Goal: Task Accomplishment & Management: Manage account settings

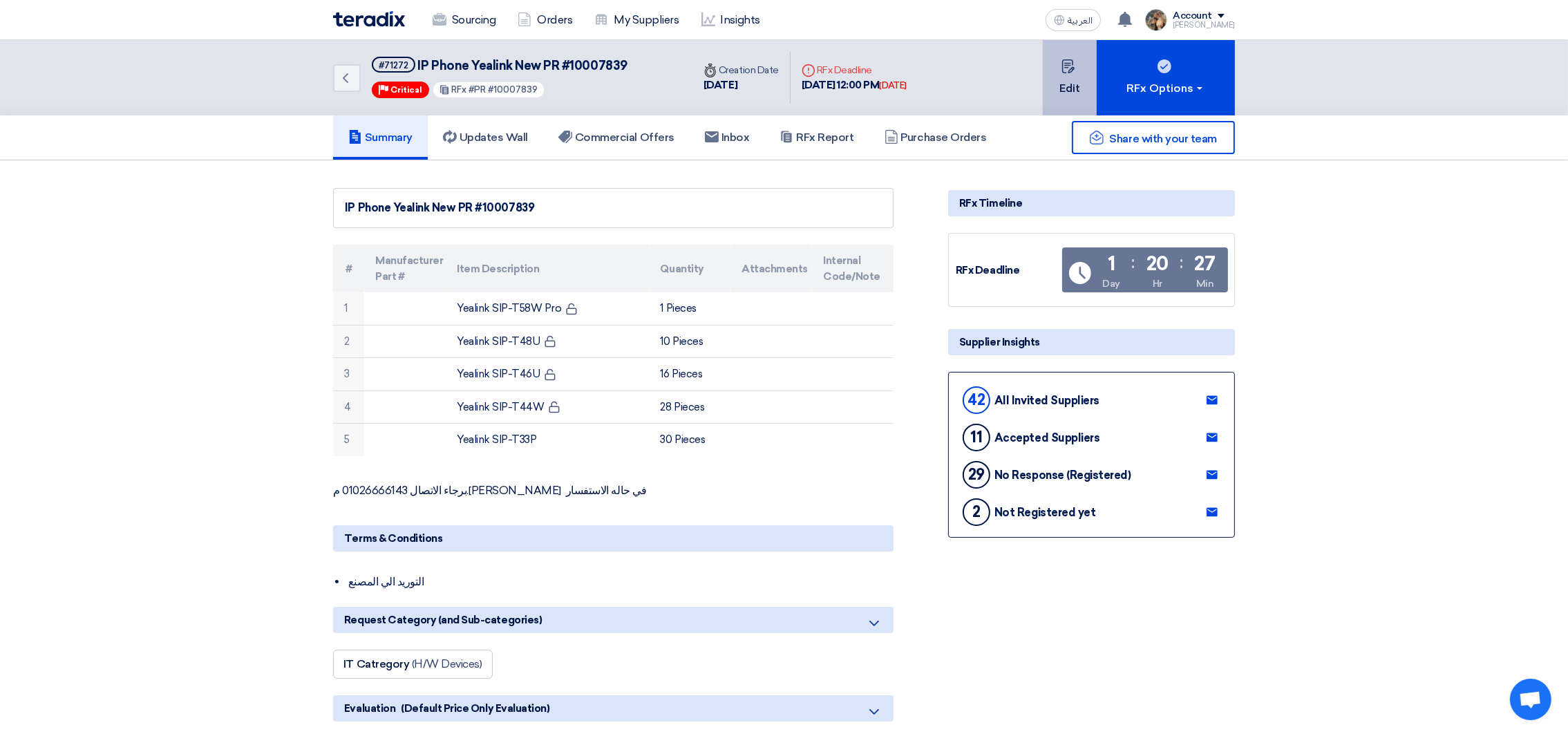
click at [1067, 80] on button "Edit" at bounding box center [1069, 77] width 54 height 76
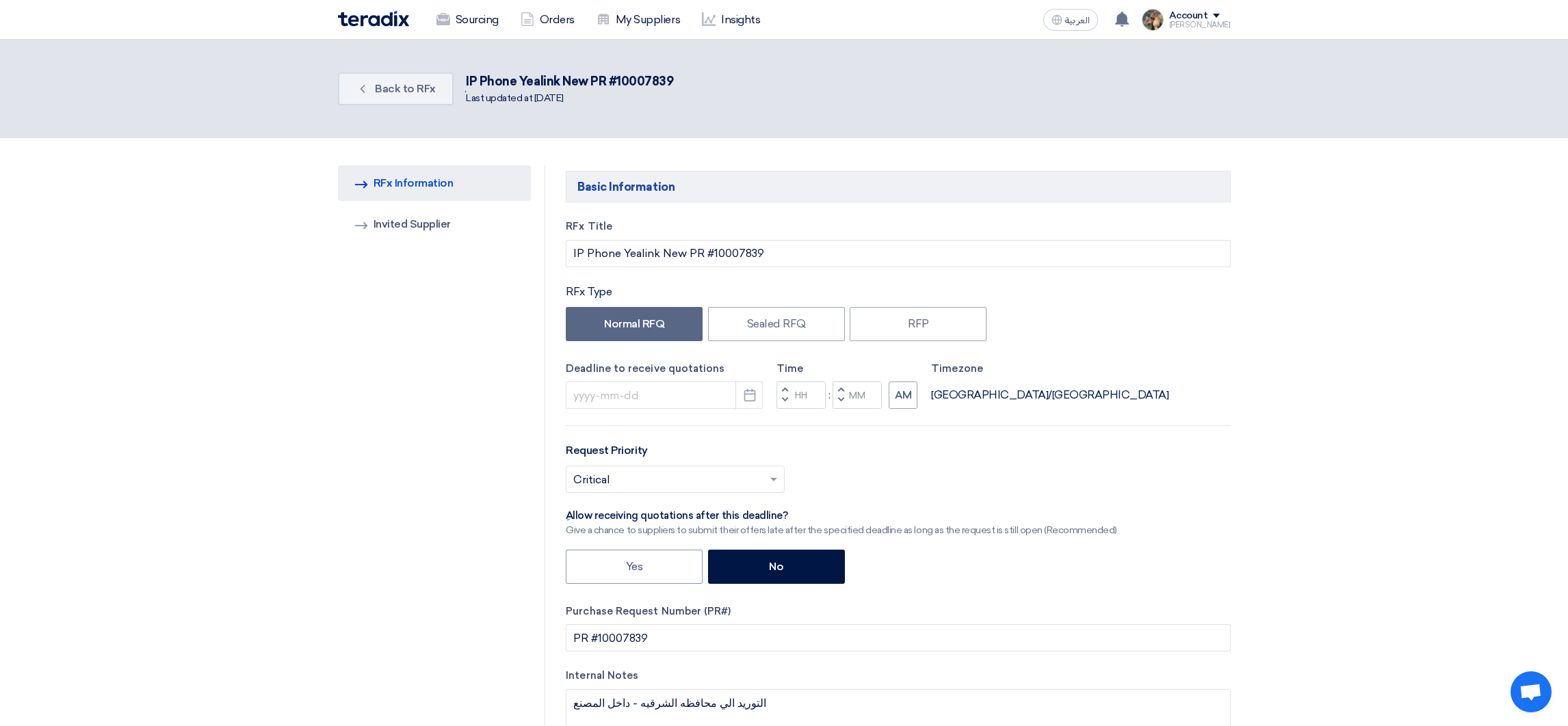
type input "[DATE]"
type input "12"
type input "00"
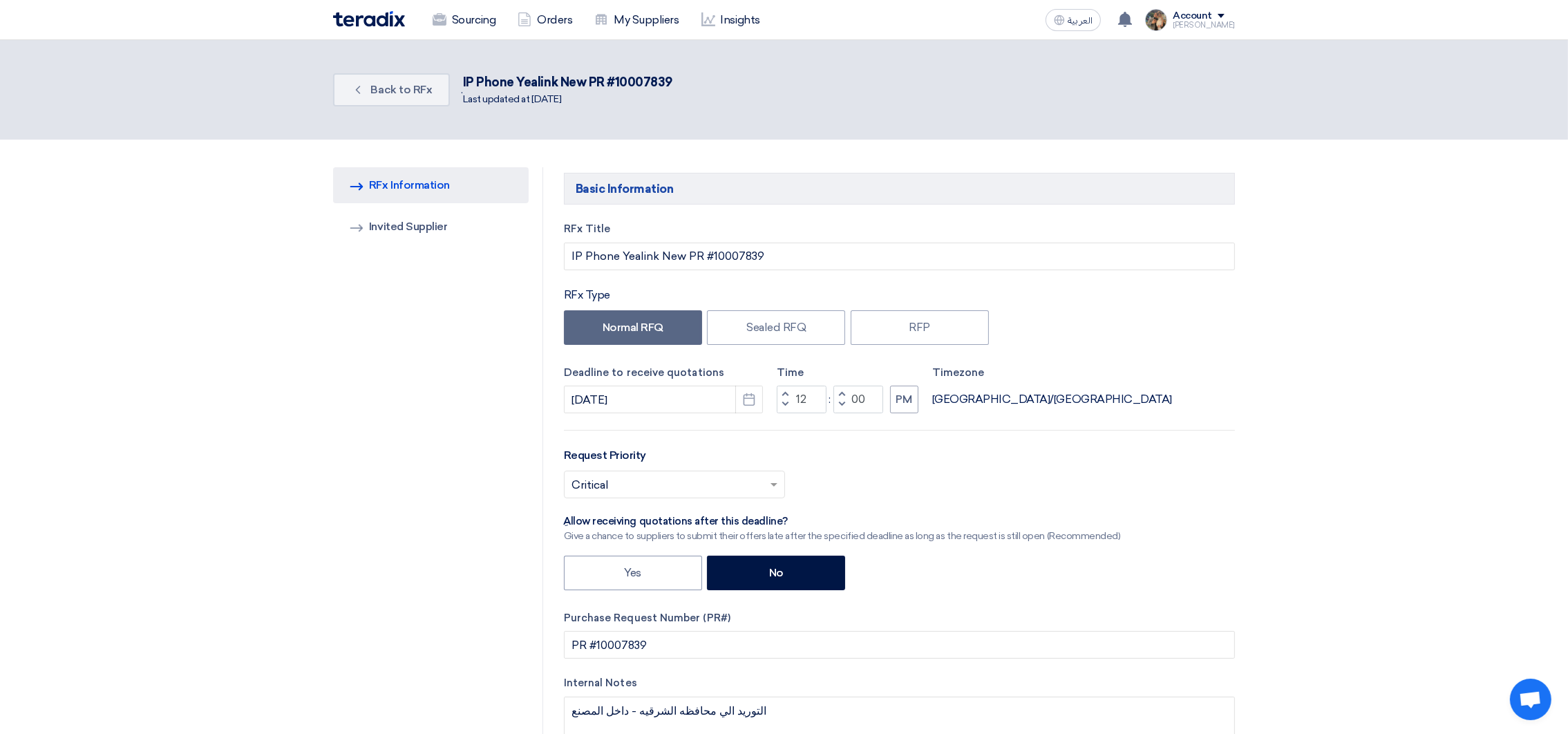
click at [359, 22] on img at bounding box center [369, 18] width 72 height 16
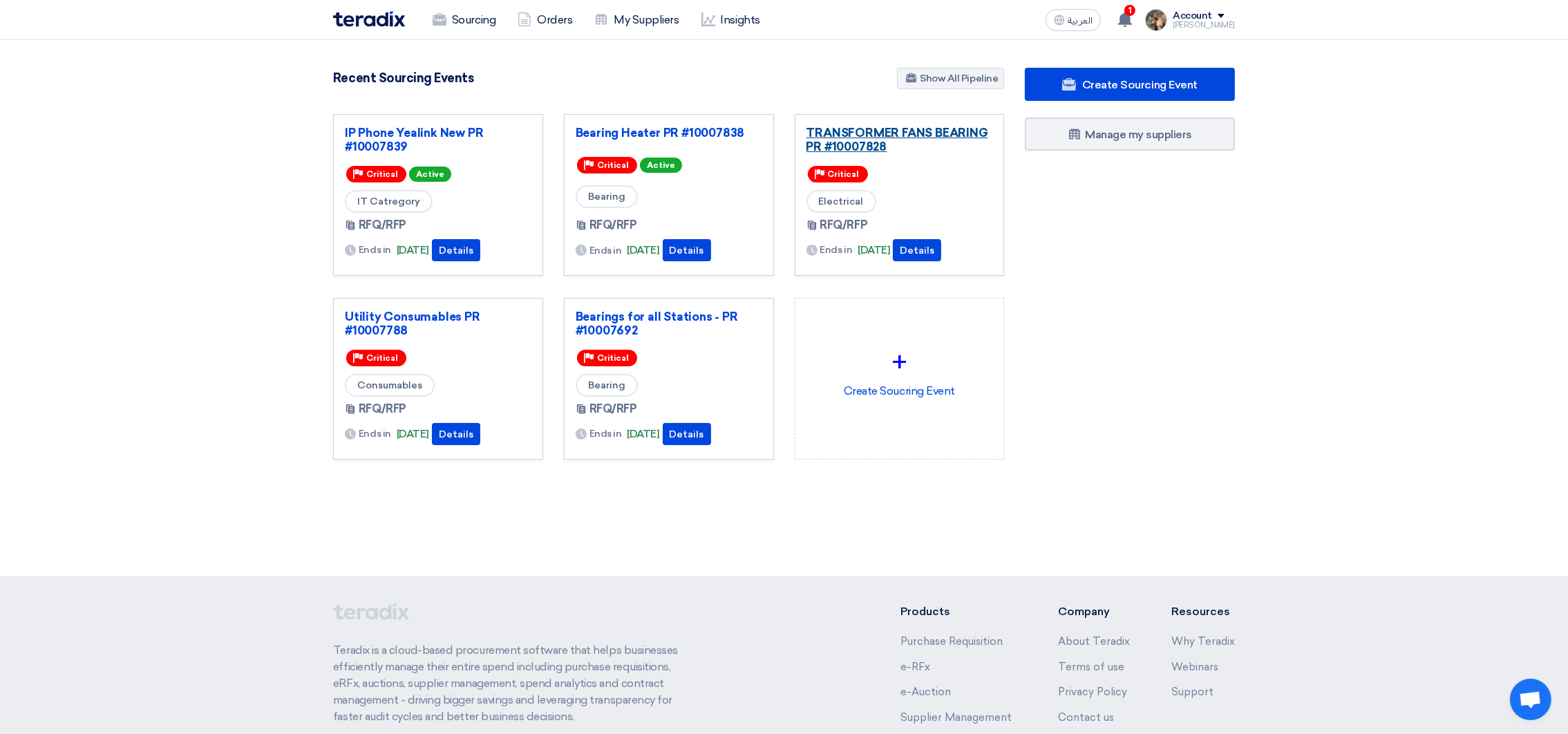
click at [861, 135] on link "TRANSFORMER FANS BEARING PR #10007828" at bounding box center [900, 139] width 187 height 27
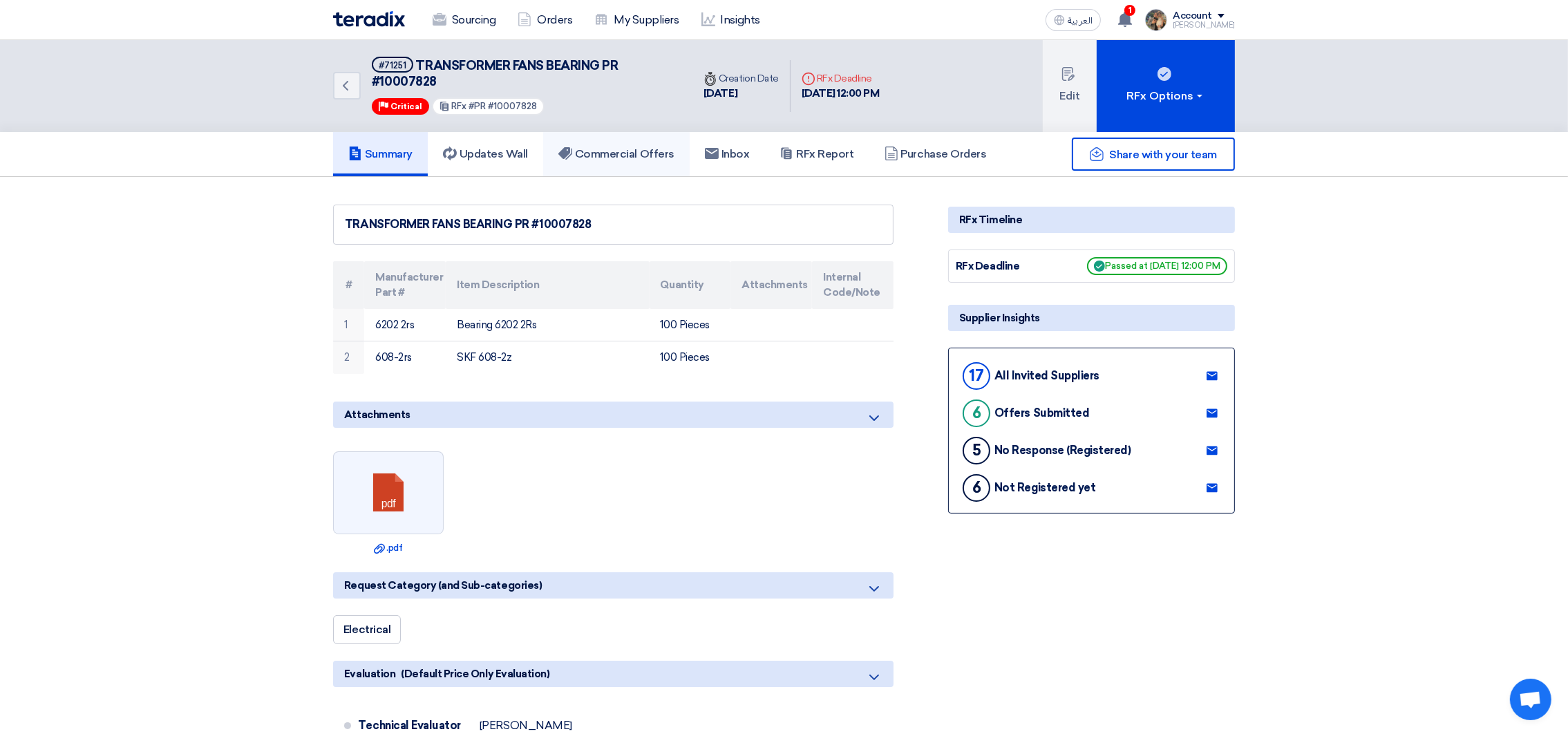
click at [597, 156] on h5 "Commercial Offers" at bounding box center [617, 154] width 116 height 14
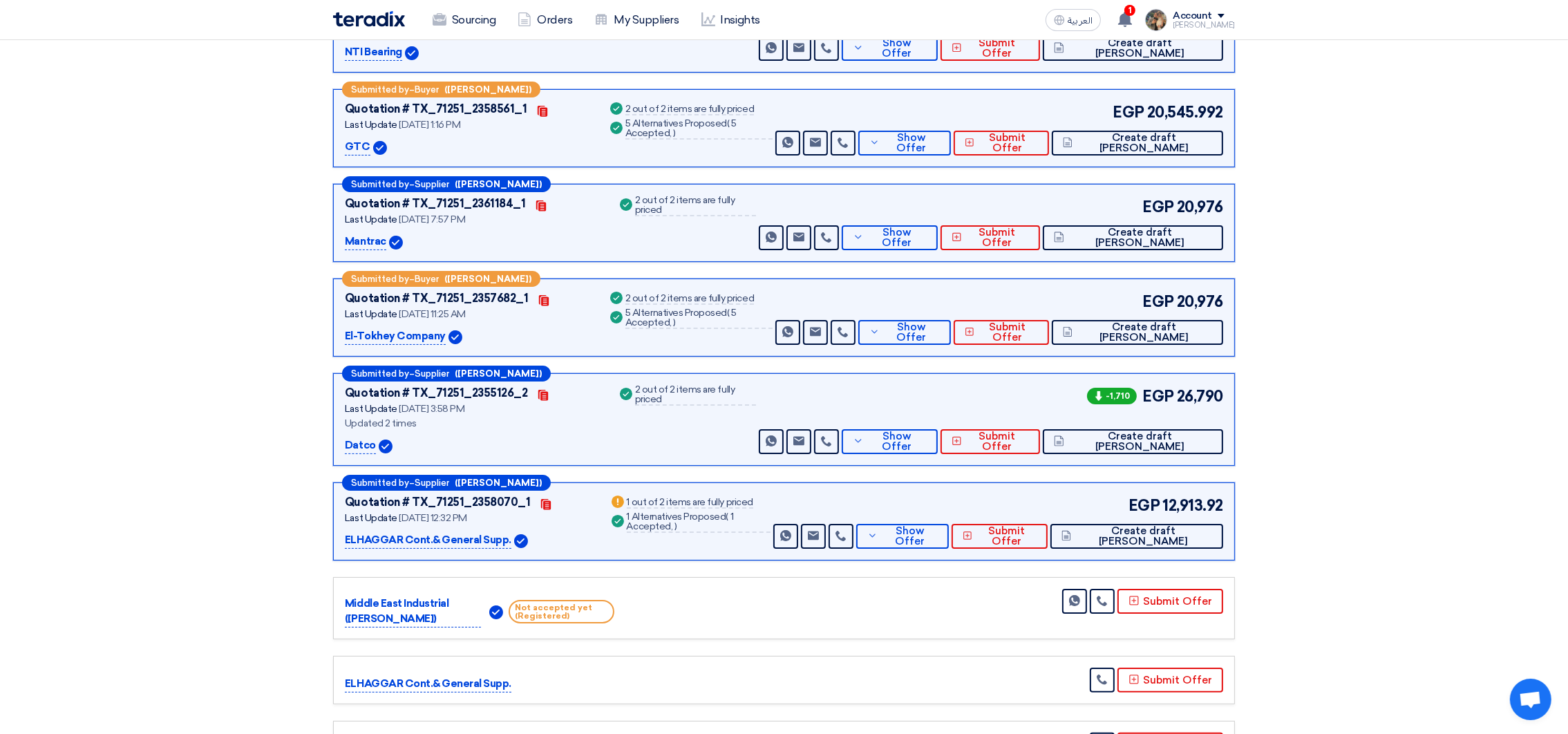
scroll to position [310, 0]
click at [949, 541] on button "Show Offer" at bounding box center [902, 536] width 92 height 25
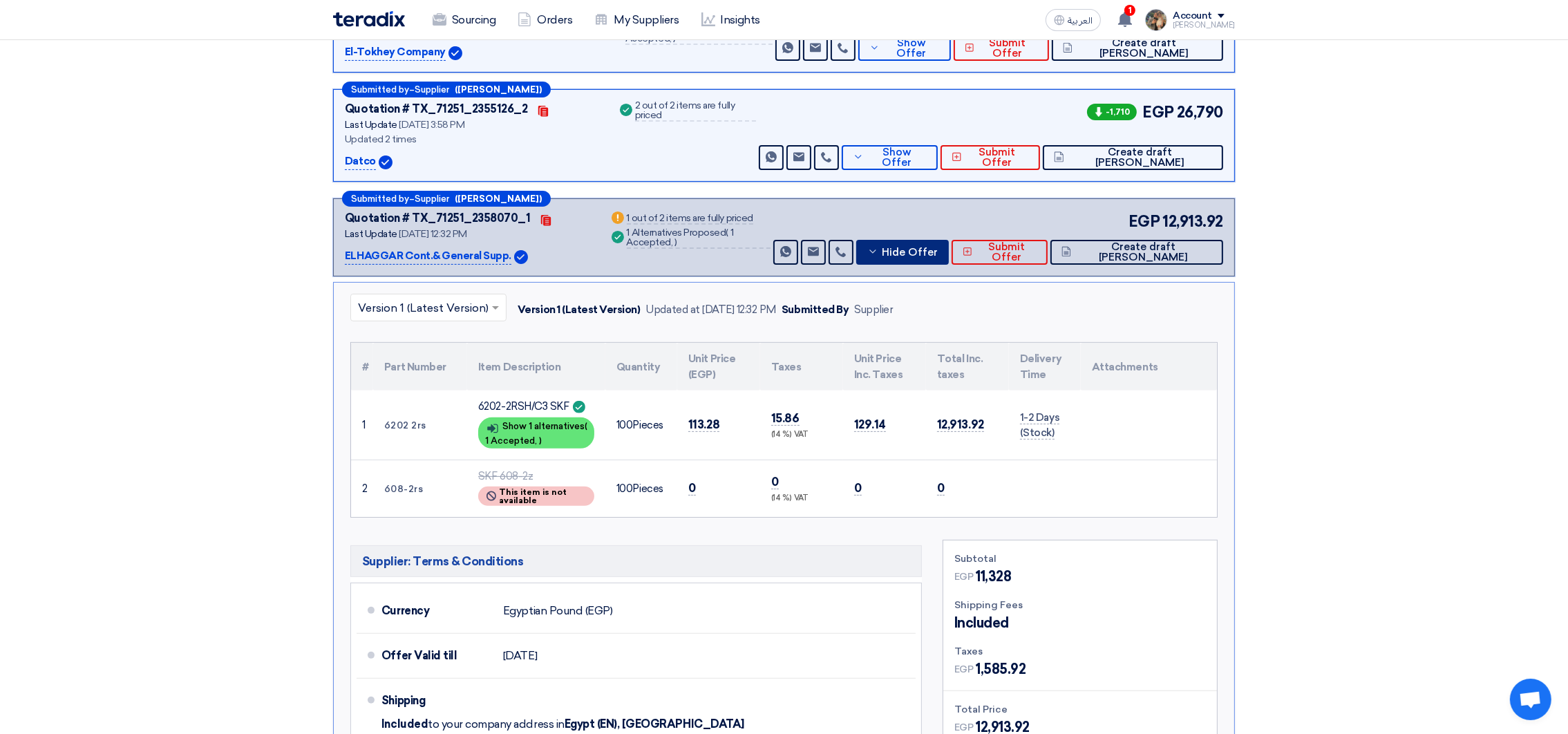
scroll to position [622, 0]
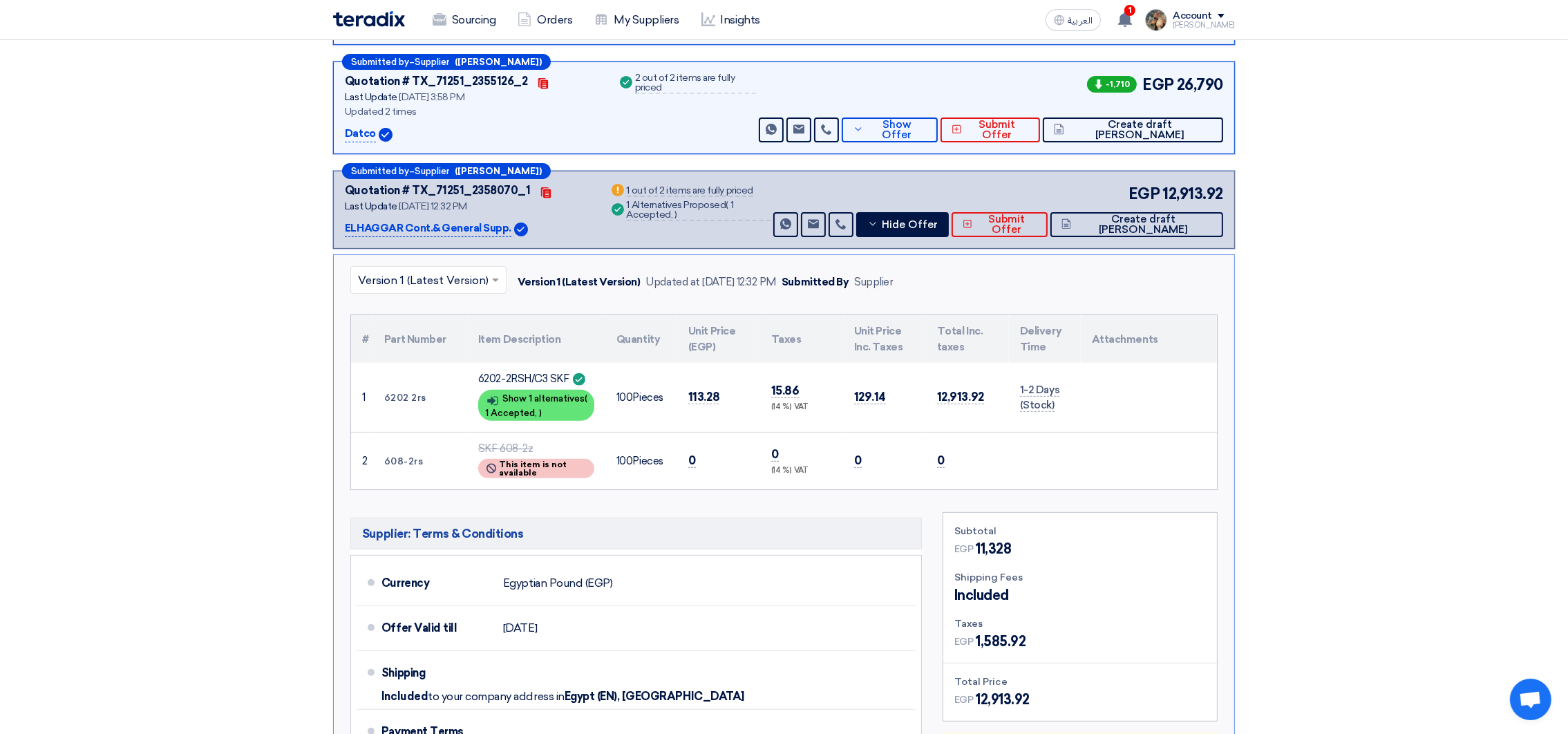
click at [443, 282] on input "text" at bounding box center [421, 280] width 127 height 22
click at [310, 292] on section "Received offers 17 Offers Excel Sheet Comparison Digital Offers Comparison Sort…" at bounding box center [784, 610] width 1568 height 2111
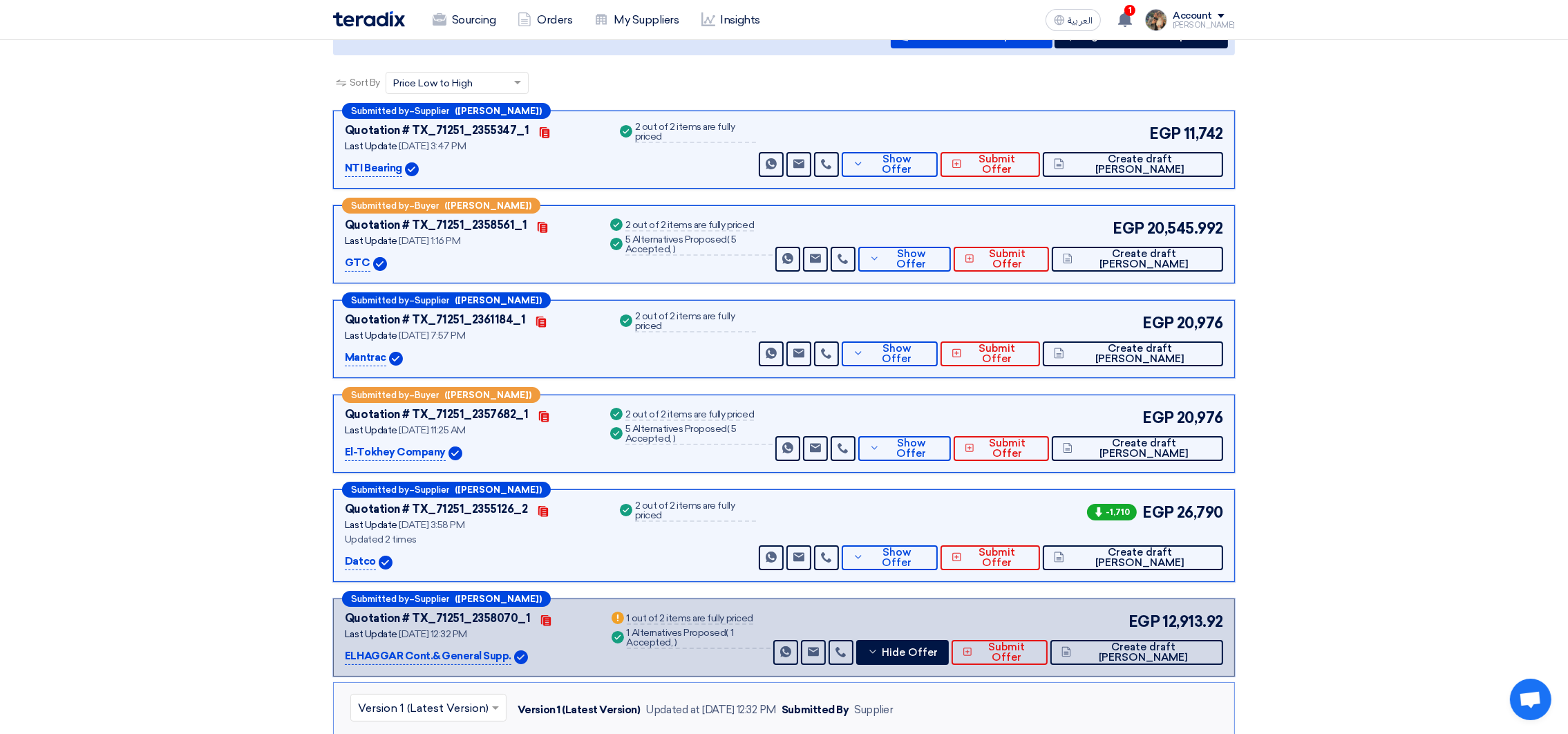
scroll to position [0, 0]
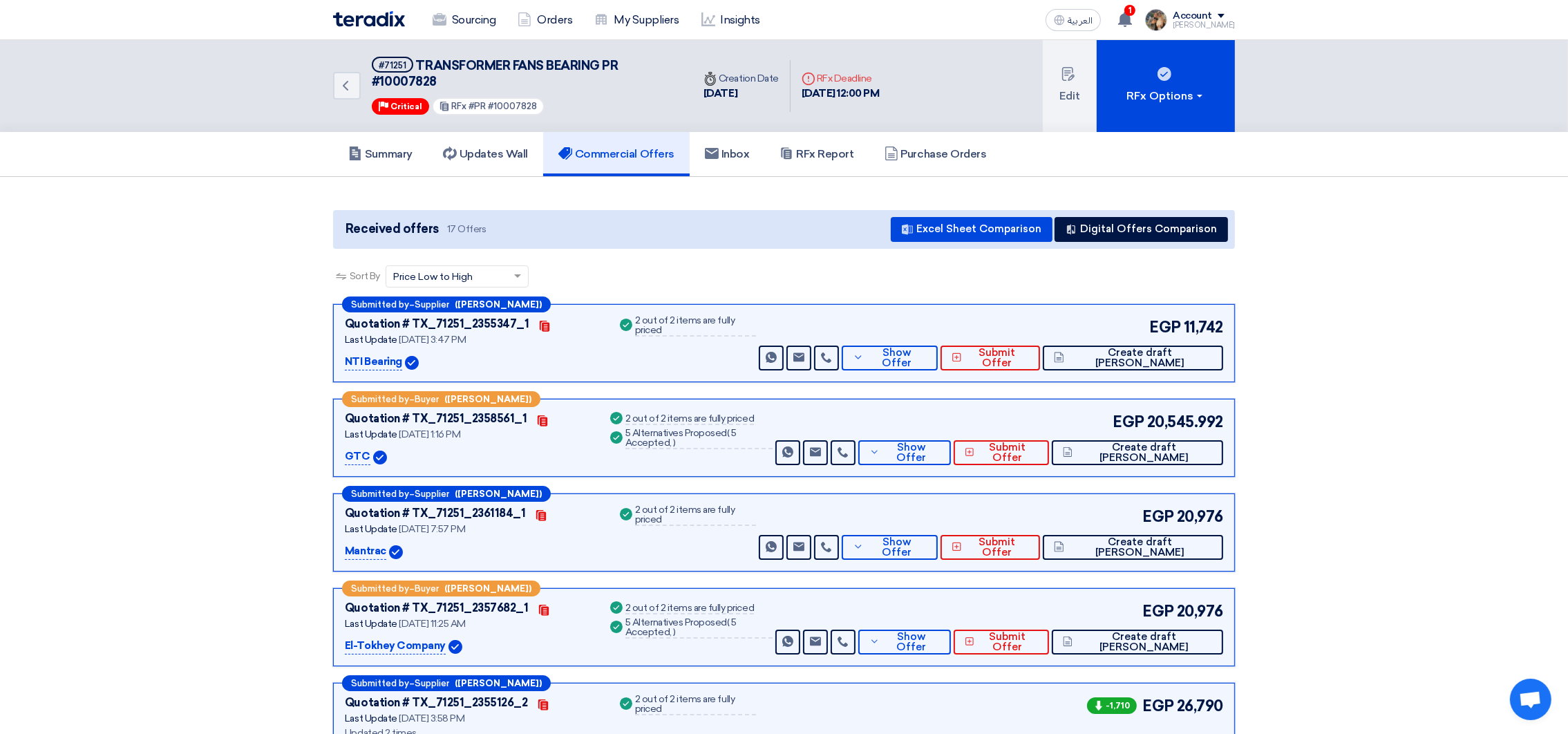
click at [376, 19] on img at bounding box center [369, 18] width 72 height 16
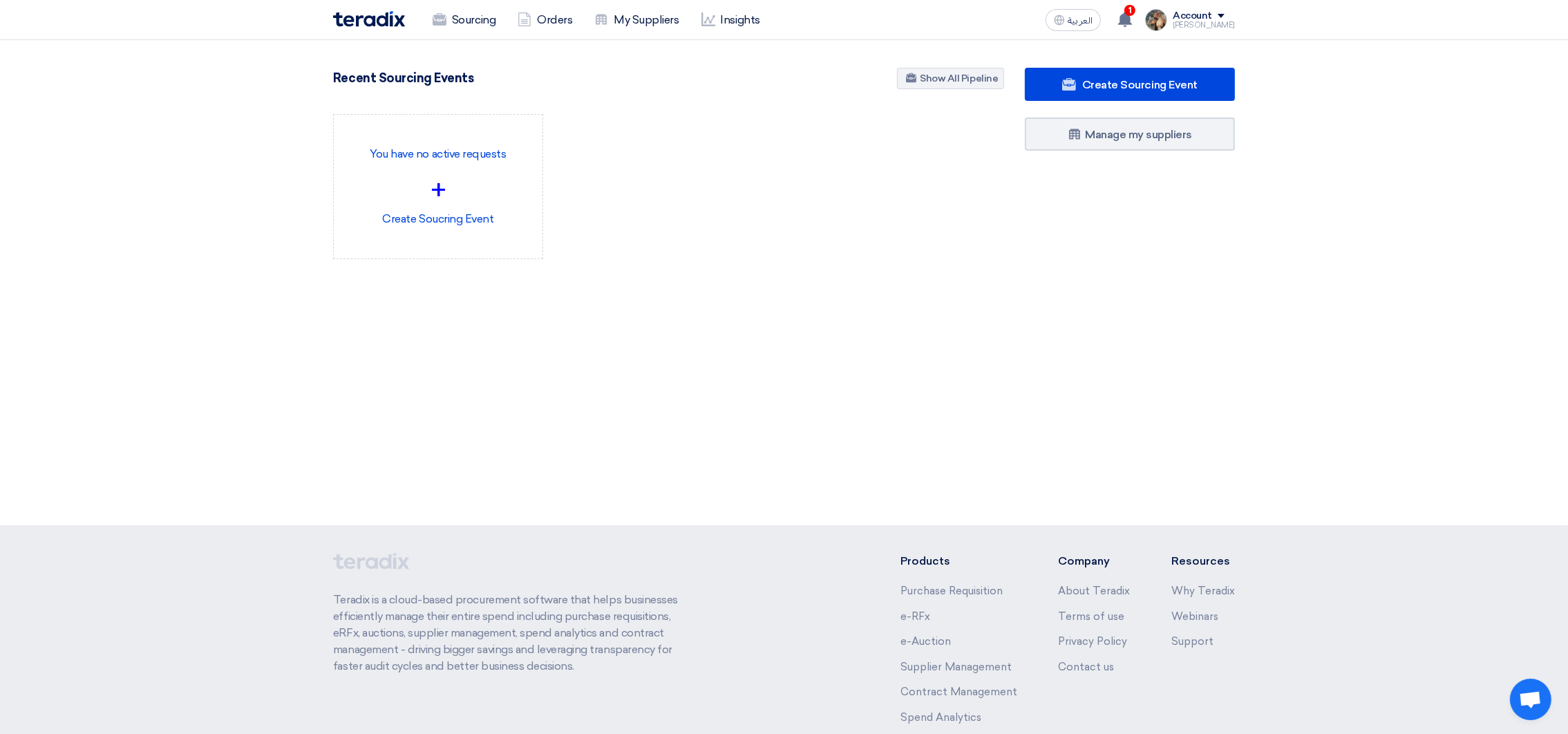
click at [1145, 15] on app-header-notification-menu "1 You have a new offer for 'Bearing Heater PR #10007838' request with total pri…" at bounding box center [1126, 19] width 39 height 27
click at [1133, 15] on icon at bounding box center [1125, 19] width 15 height 15
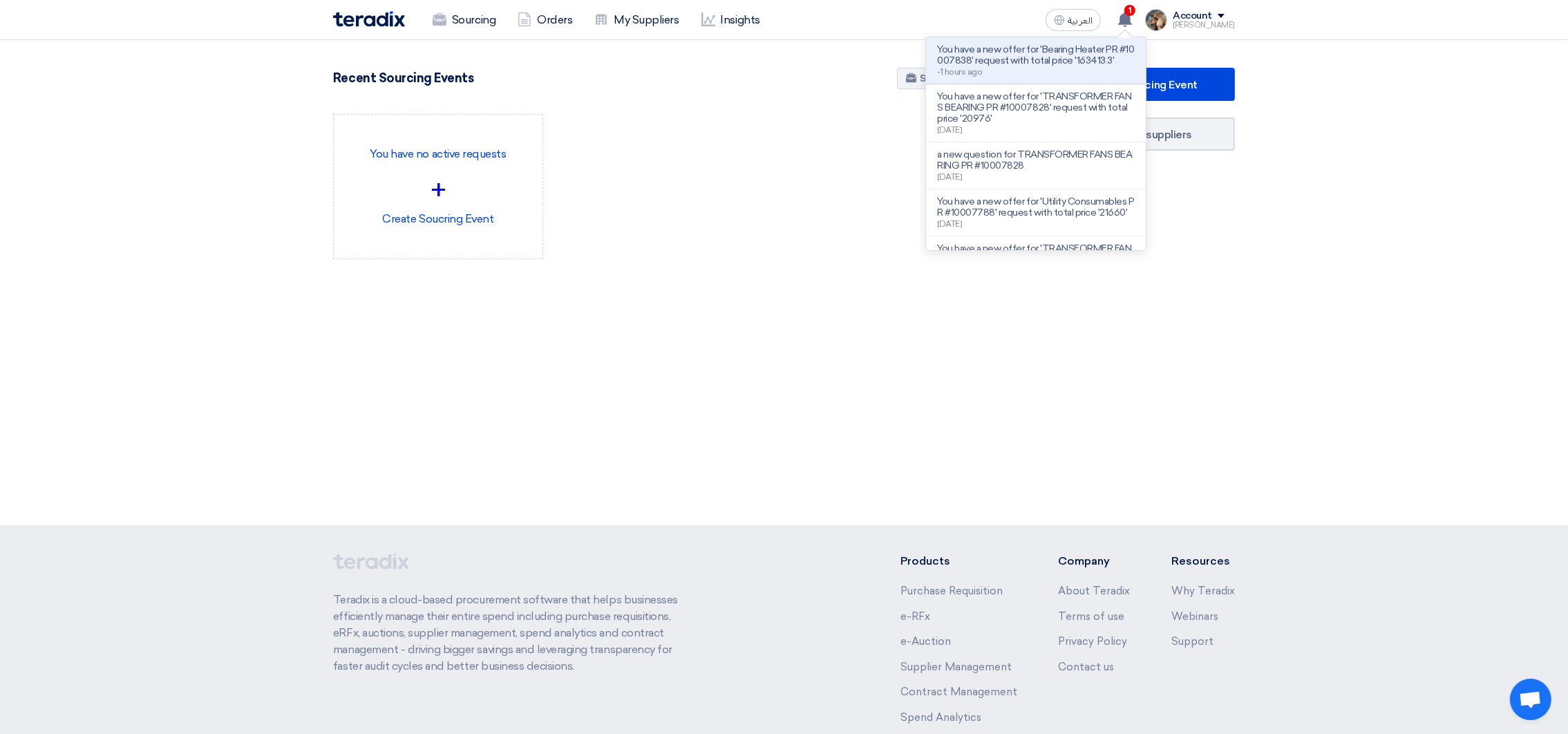
click at [704, 72] on div "Recent Sourcing Events Show All Pipeline" at bounding box center [669, 80] width 671 height 24
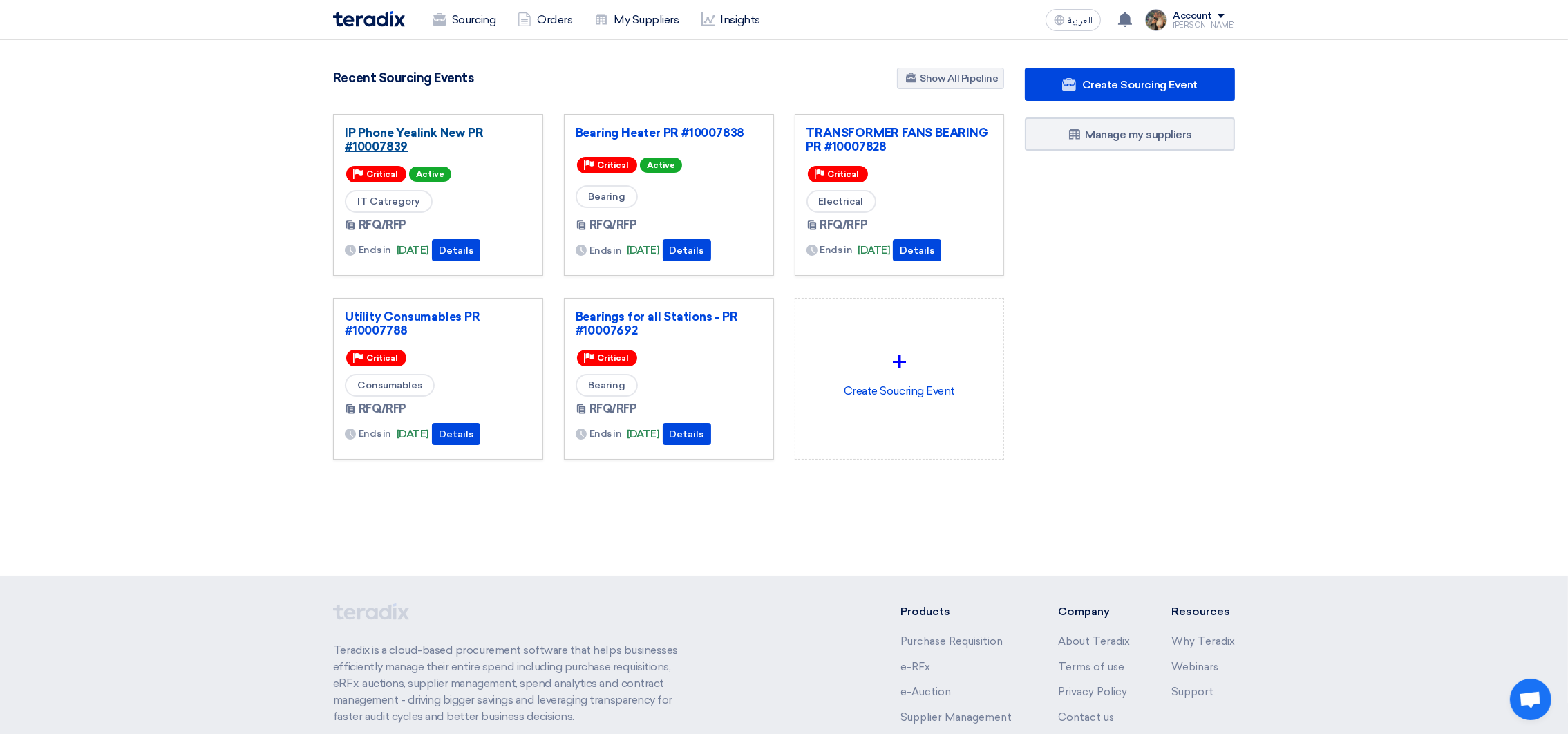
click at [399, 146] on link "IP Phone Yealink New PR #10007839" at bounding box center [438, 139] width 187 height 27
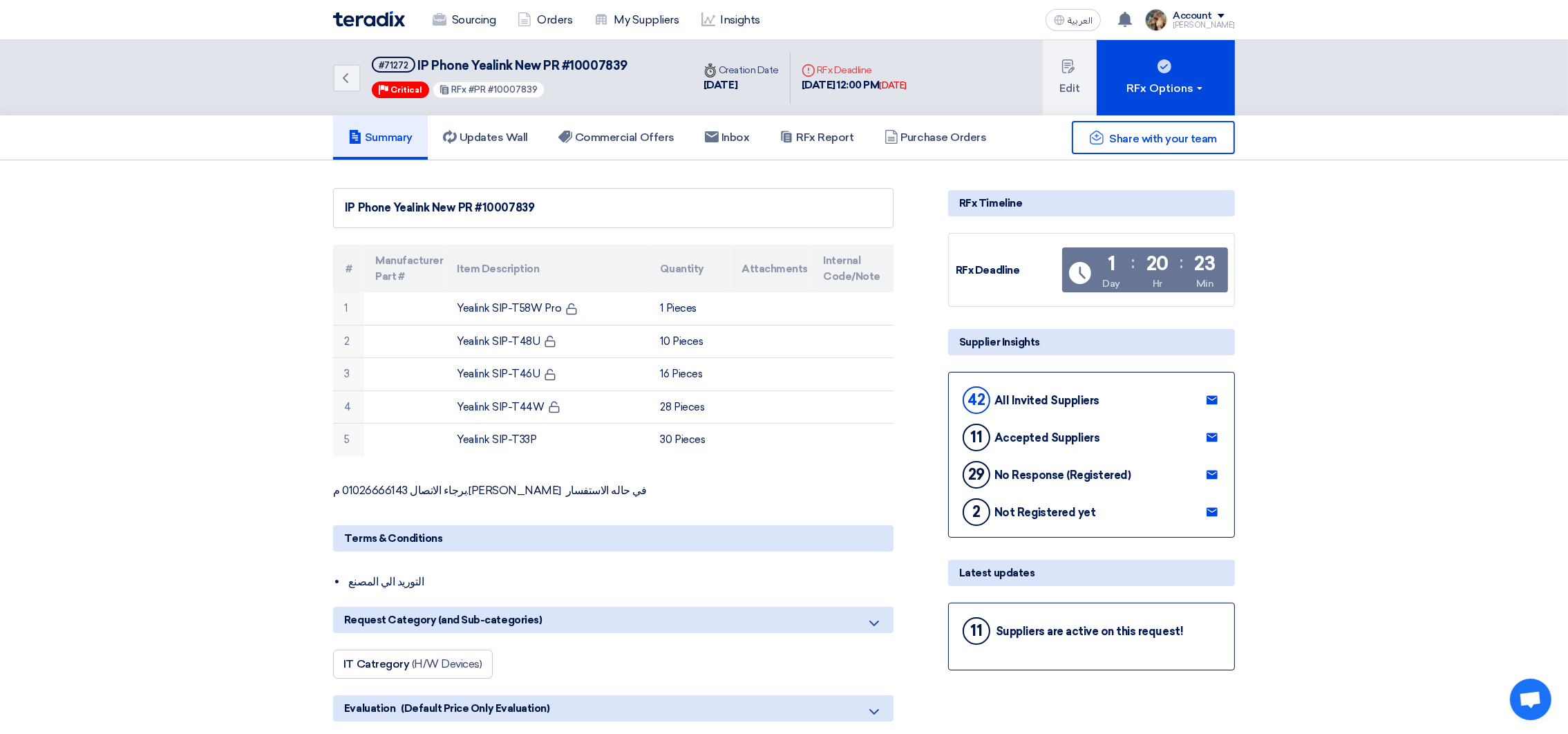
click at [351, 22] on img at bounding box center [369, 18] width 72 height 16
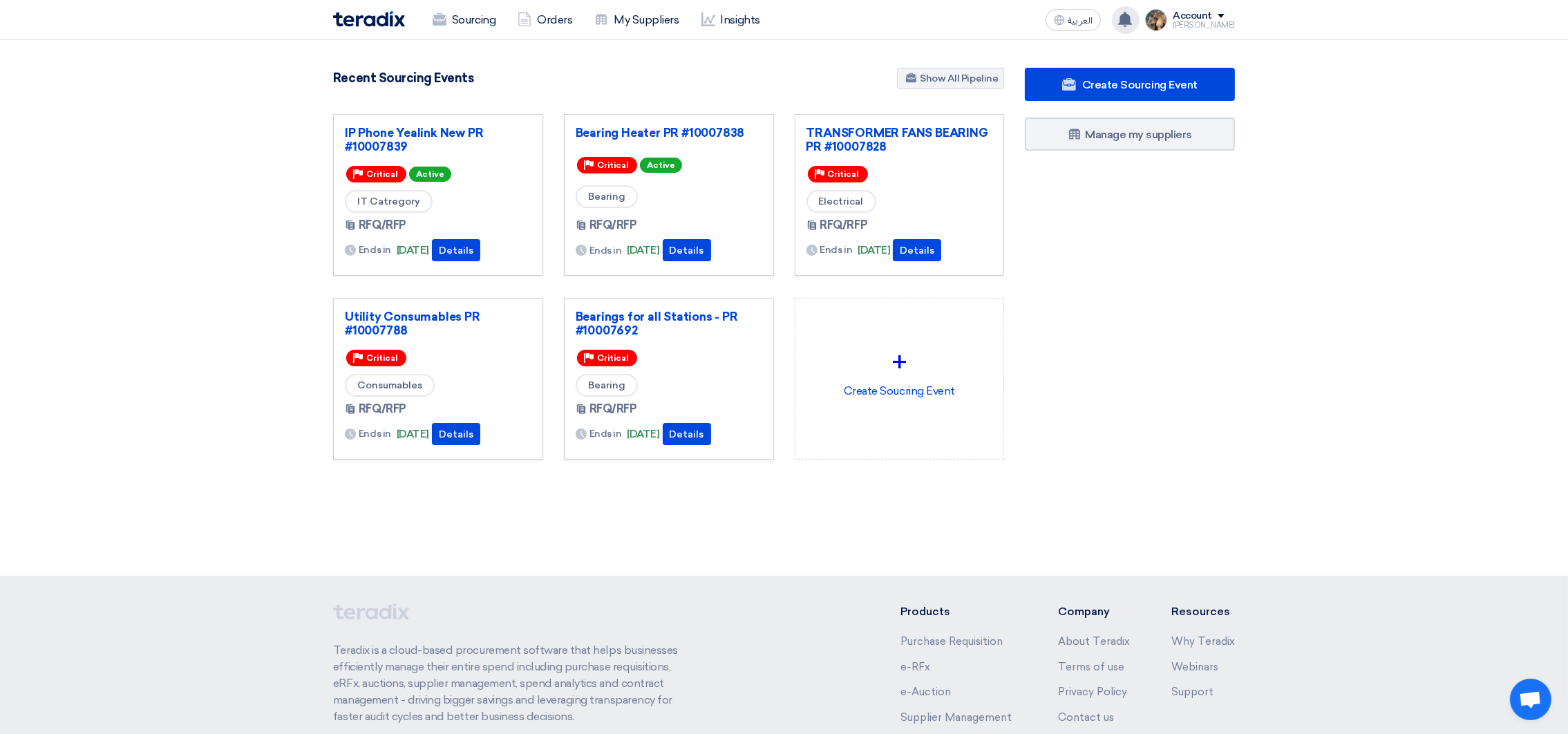
click at [1132, 23] on use at bounding box center [1125, 19] width 14 height 15
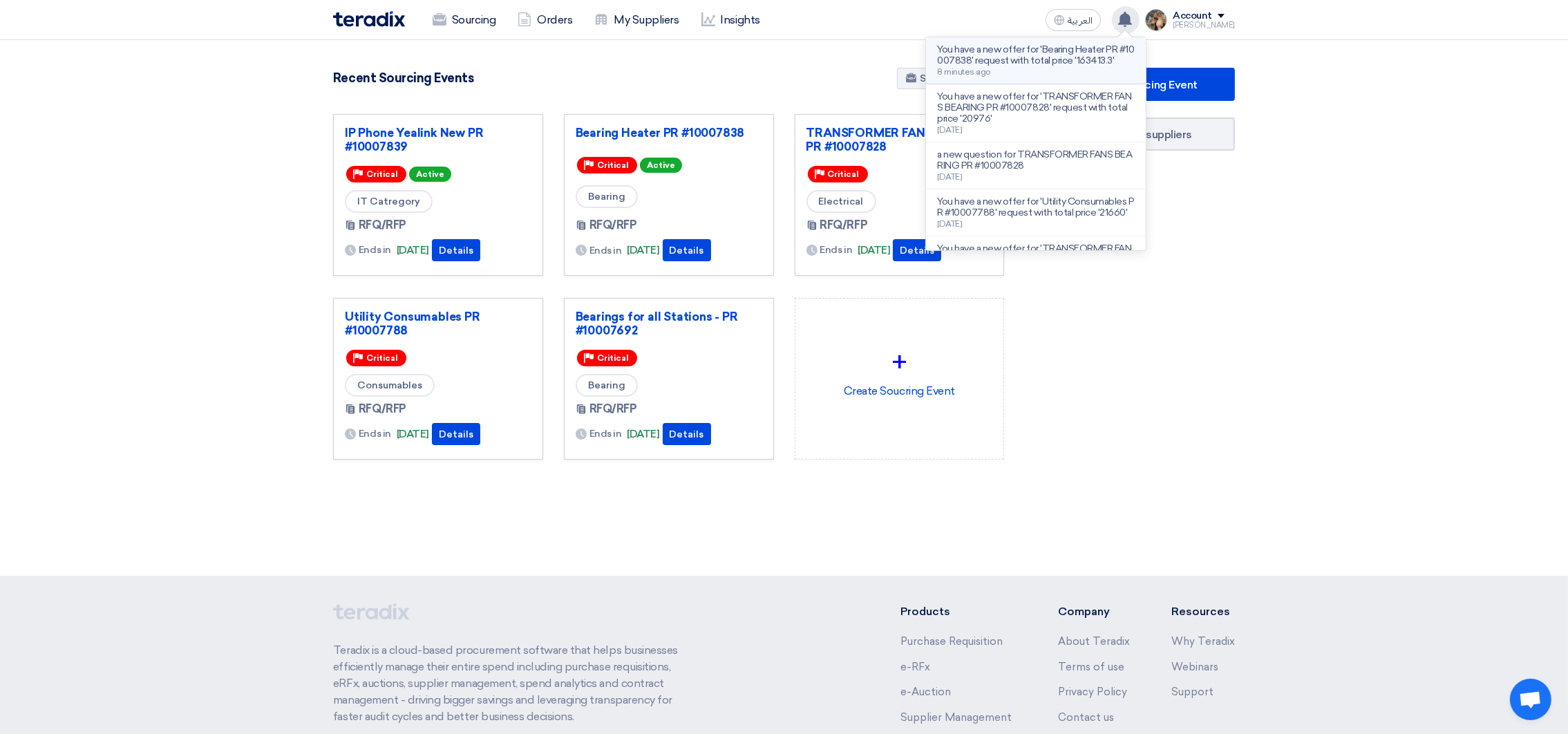
click at [1079, 67] on p "You have a new offer for 'Bearing Heater PR #10007838' request with total price…" at bounding box center [1036, 55] width 198 height 22
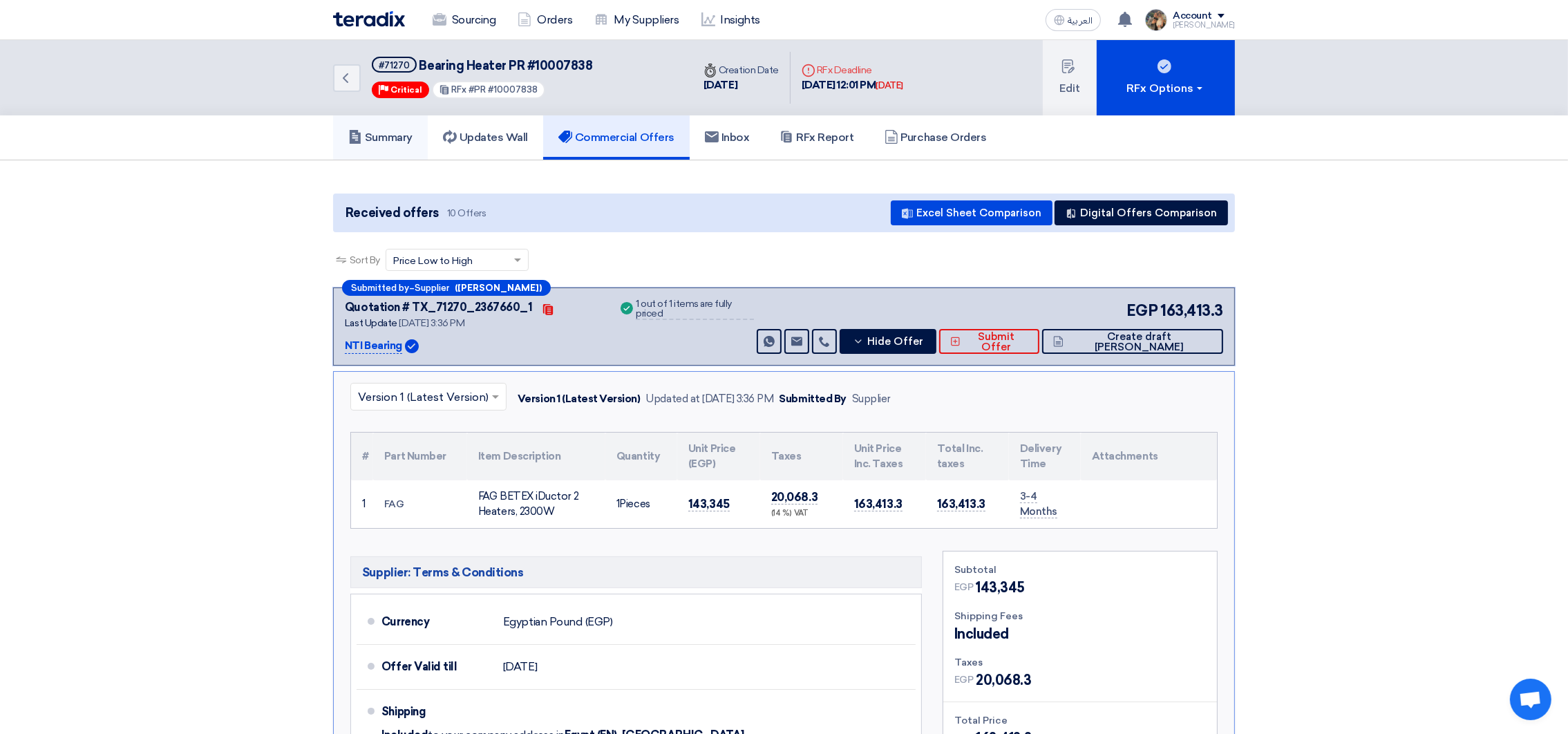
click at [401, 138] on h5 "Summary" at bounding box center [380, 137] width 64 height 14
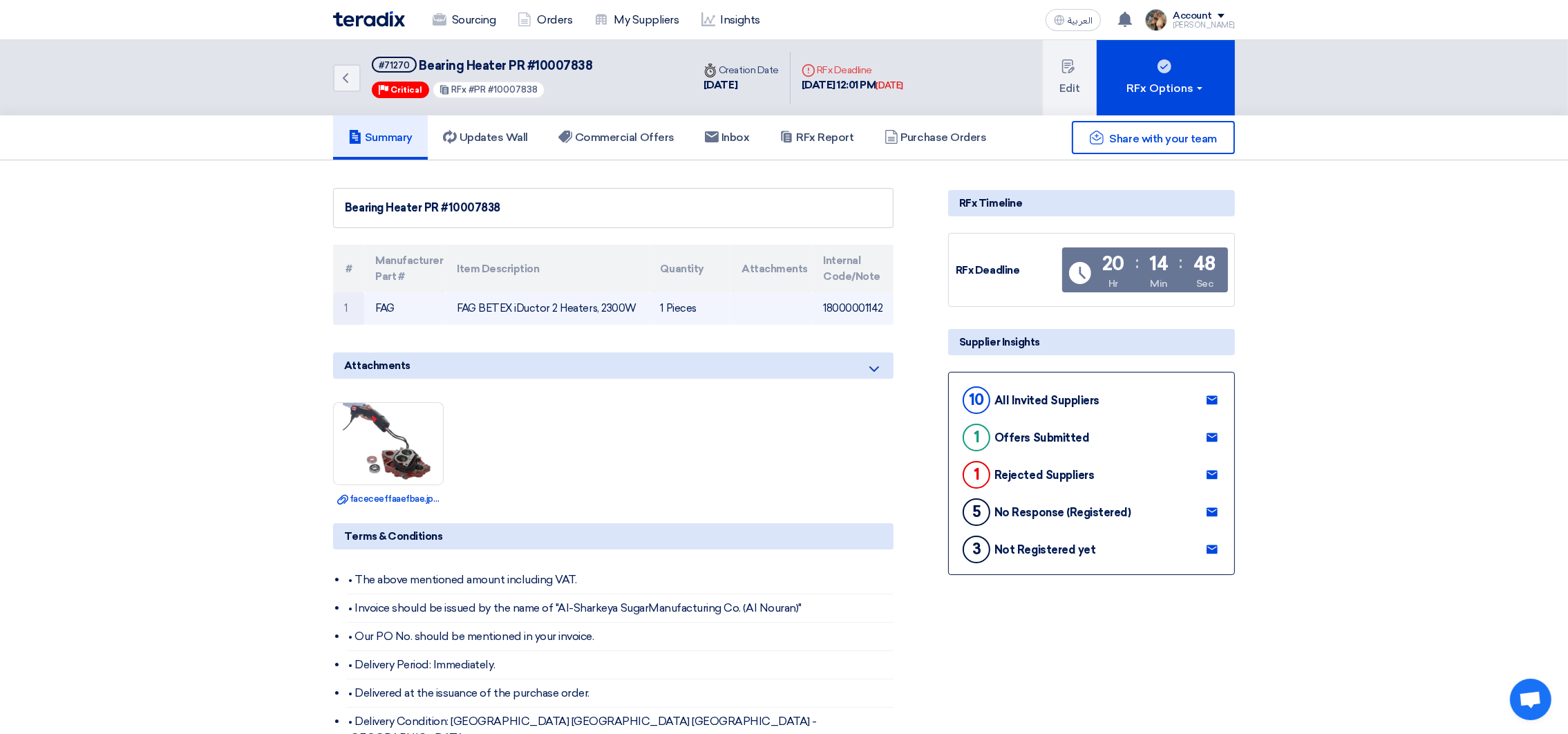
click at [568, 310] on td "FAG BETEX iDuctor 2 Heaters, 2300W" at bounding box center [547, 308] width 204 height 32
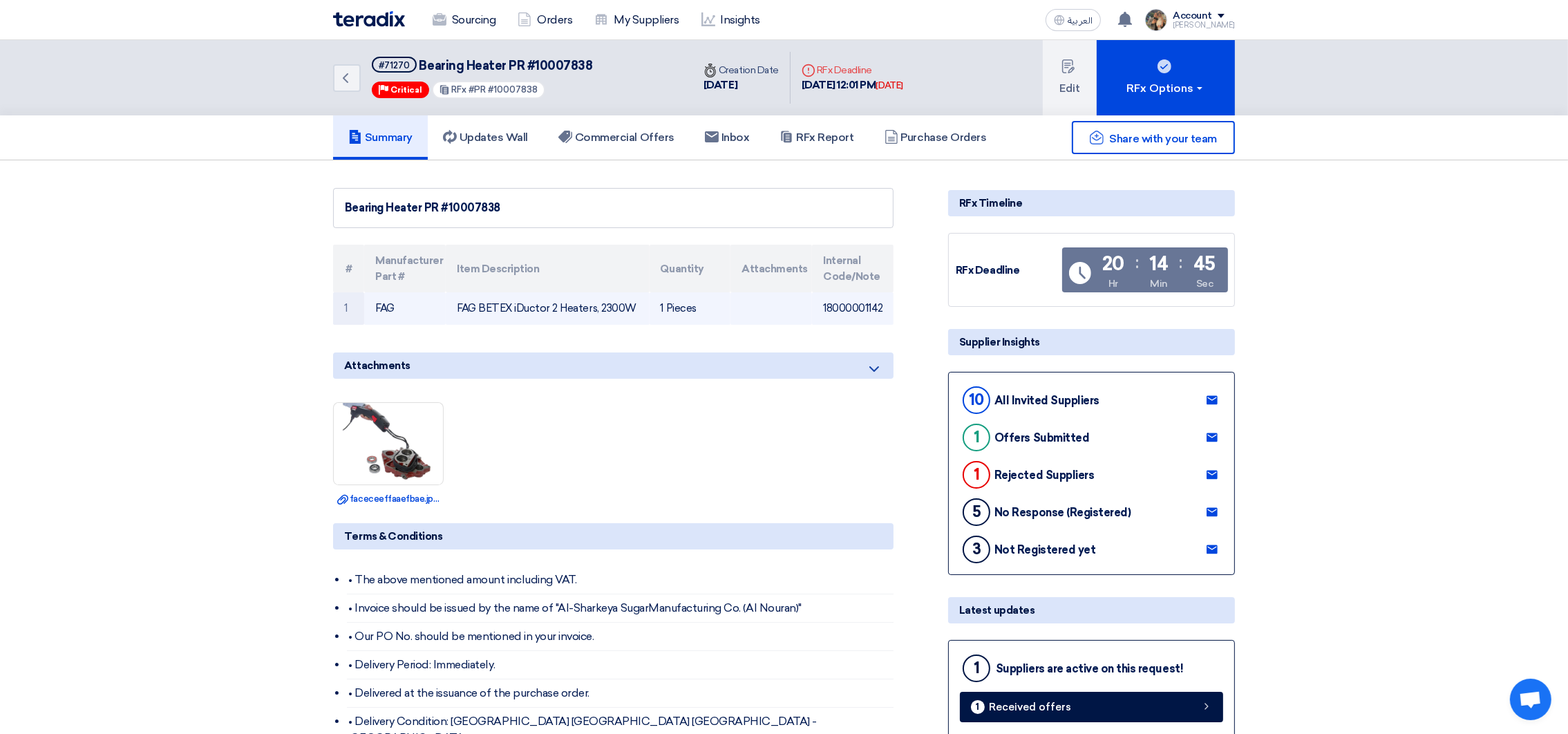
click at [496, 306] on td "FAG BETEX iDuctor 2 Heaters, 2300W" at bounding box center [547, 308] width 204 height 32
